Goal: Task Accomplishment & Management: Use online tool/utility

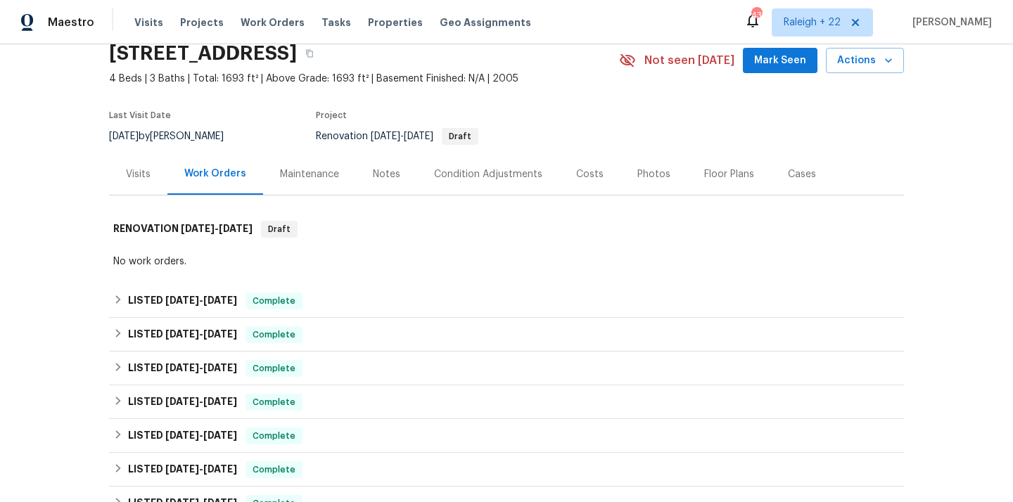
scroll to position [63, 0]
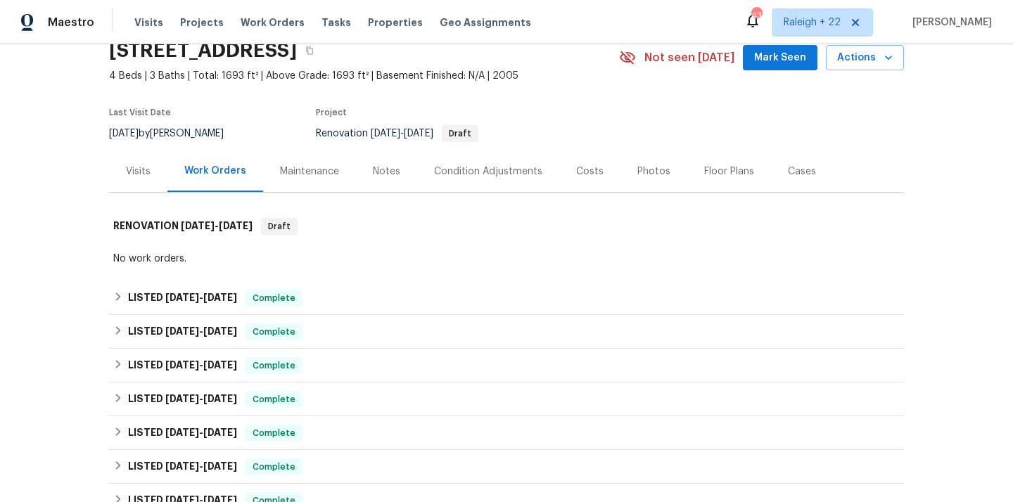
click at [137, 167] on div "Visits" at bounding box center [138, 172] width 25 height 14
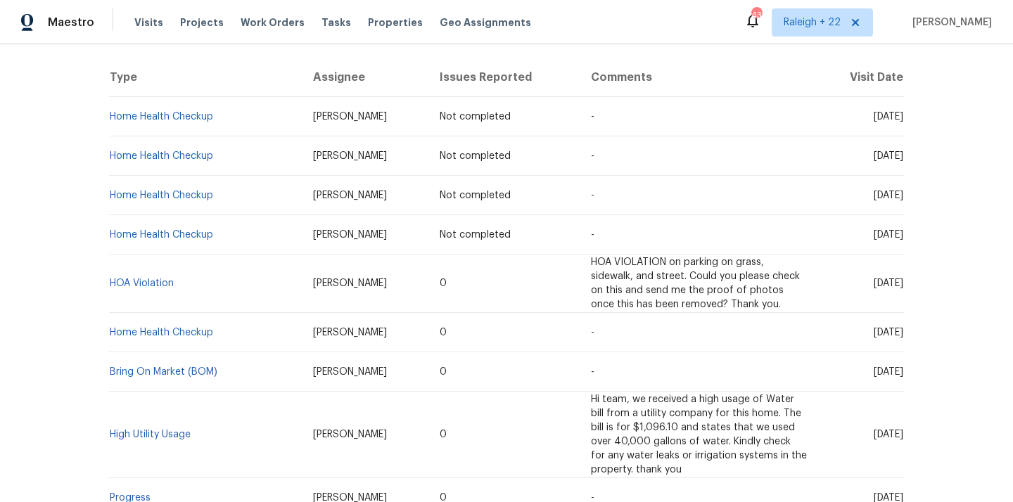
scroll to position [264, 0]
click at [142, 284] on link "HOA Violation" at bounding box center [142, 282] width 64 height 10
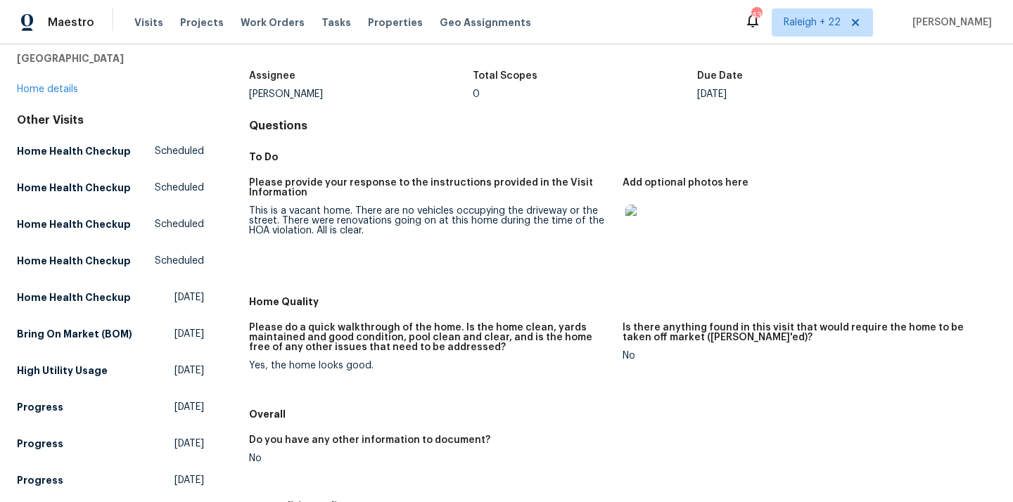
scroll to position [77, 0]
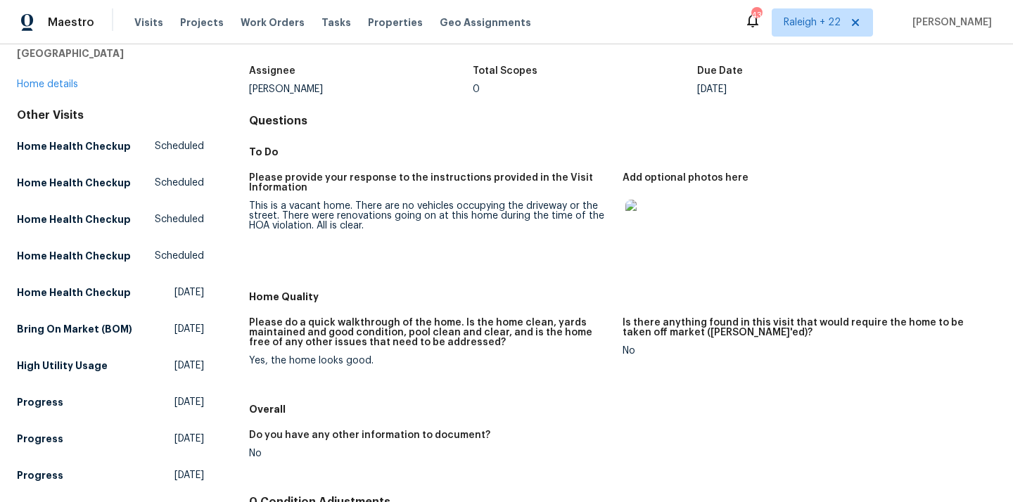
click at [663, 224] on img at bounding box center [647, 222] width 45 height 45
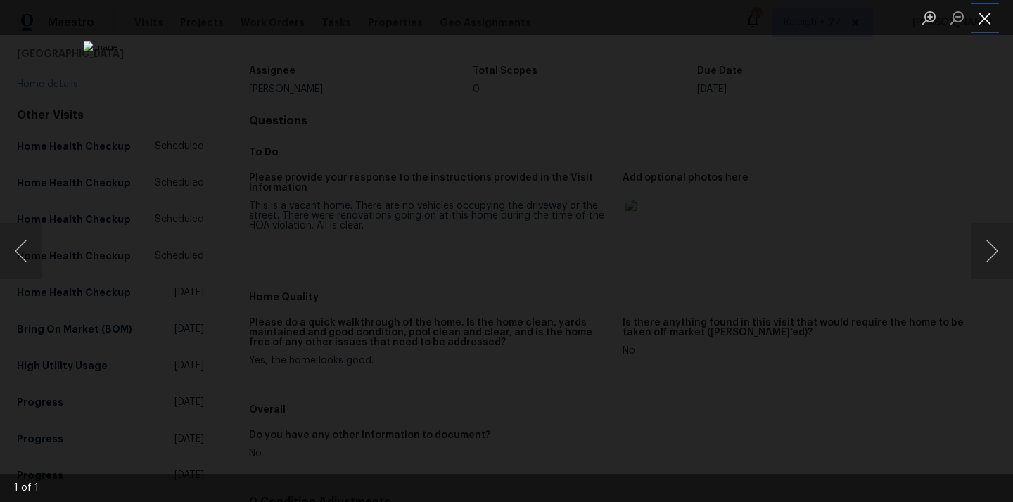
click at [989, 20] on button "Close lightbox" at bounding box center [984, 18] width 28 height 25
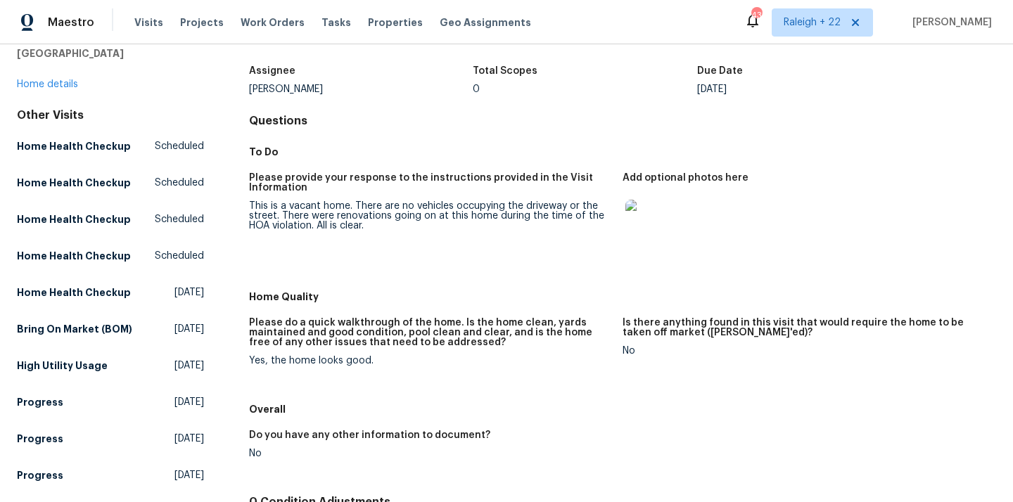
click at [654, 224] on img at bounding box center [647, 222] width 45 height 45
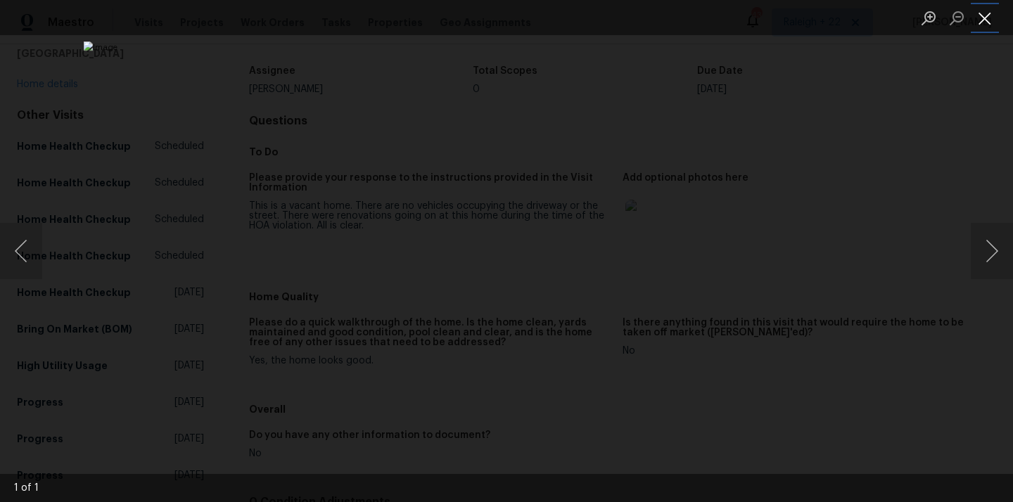
click at [981, 16] on button "Close lightbox" at bounding box center [984, 18] width 28 height 25
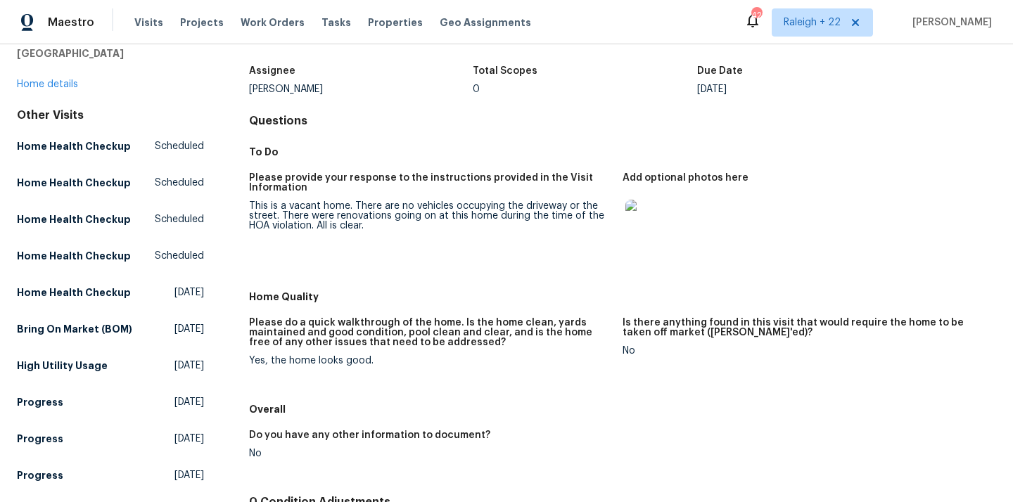
scroll to position [0, 0]
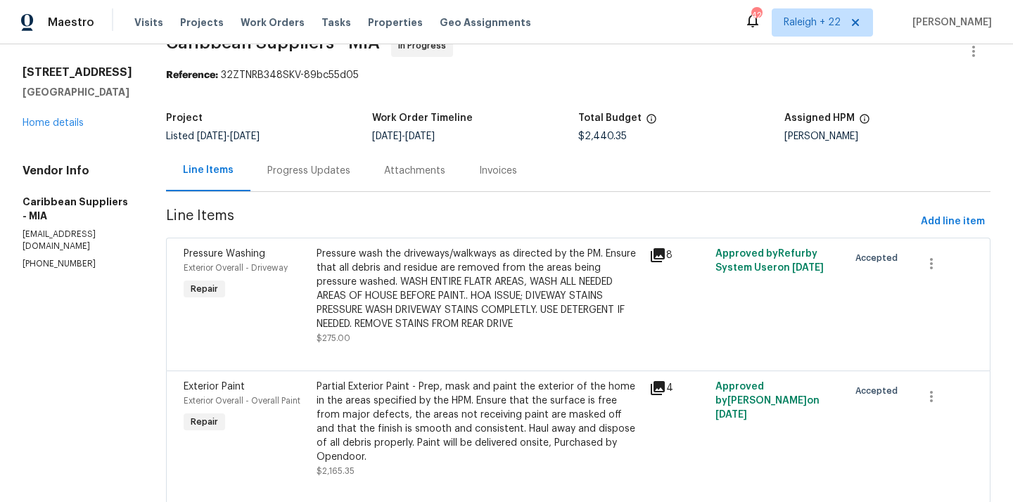
scroll to position [75, 0]
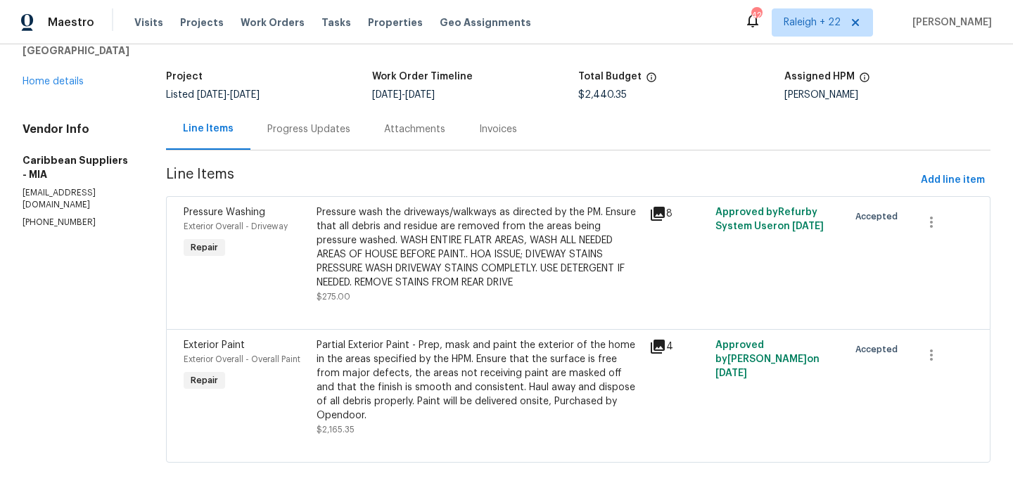
click at [446, 260] on div "Pressure wash the driveways/walkways as directed by the PM. Ensure that all deb…" at bounding box center [478, 247] width 324 height 84
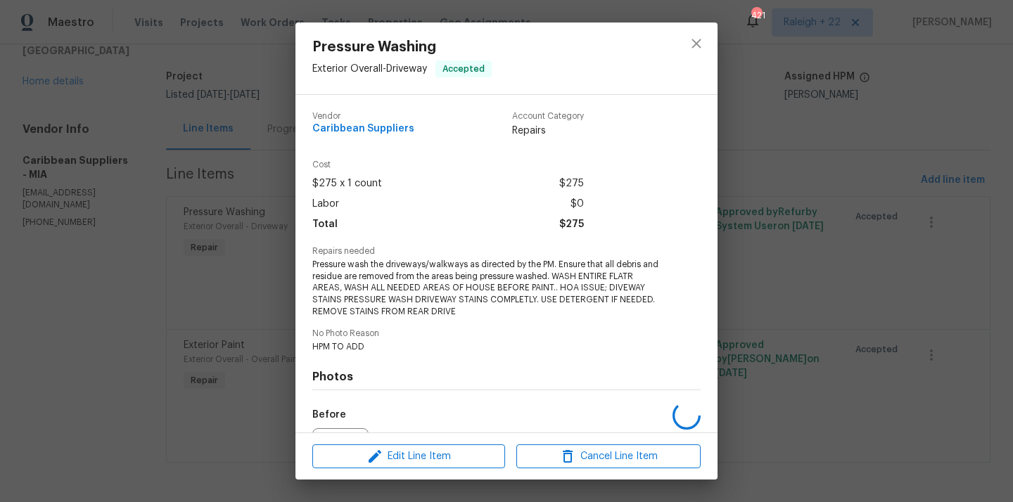
scroll to position [157, 0]
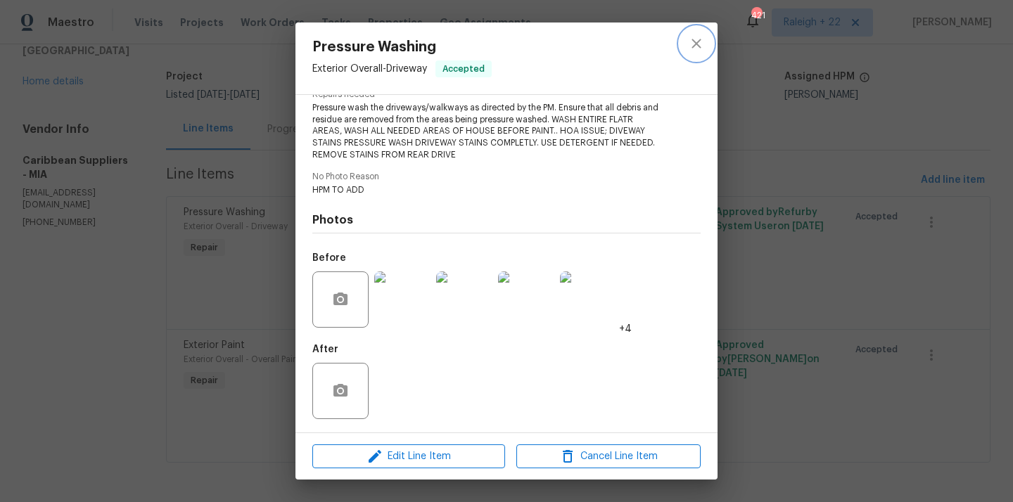
click at [691, 41] on icon "close" at bounding box center [696, 43] width 17 height 17
